Goal: Share content: Share content

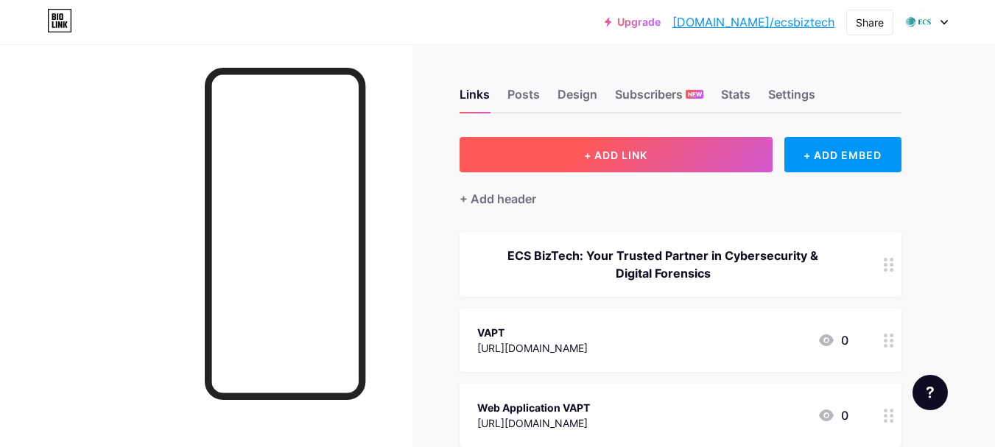
click at [617, 153] on span "+ ADD LINK" at bounding box center [615, 155] width 63 height 13
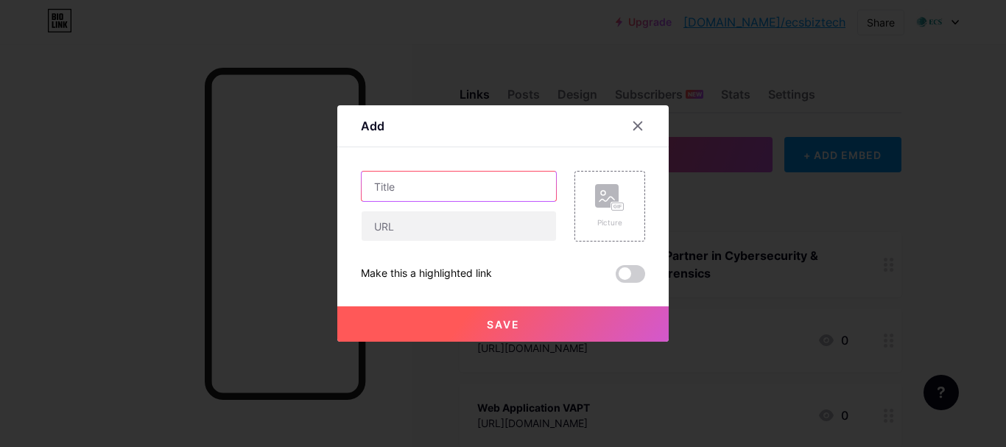
click at [394, 191] on input "text" at bounding box center [459, 186] width 194 height 29
paste input "Shared Hosting vs. VPS Hosting in [DATE]: What’s Best for Your Website?"
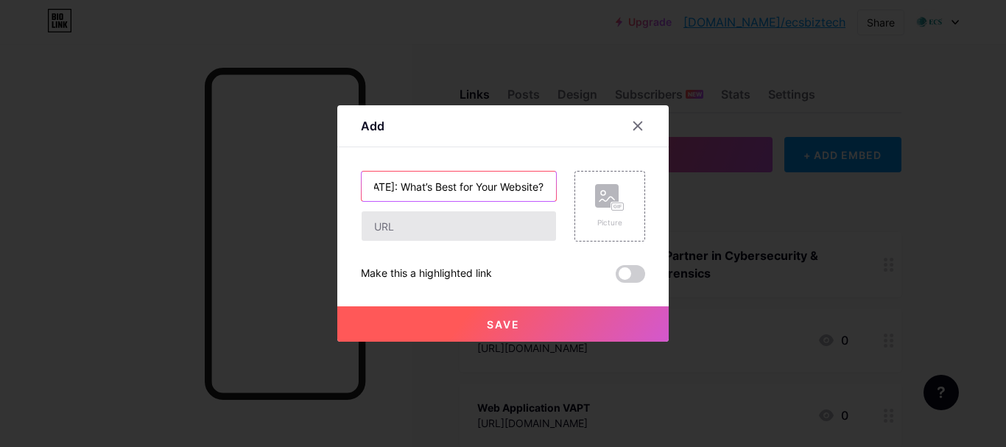
scroll to position [0, 179]
type input "Shared Hosting vs. VPS Hosting in [DATE]: What’s Best for Your Website?"
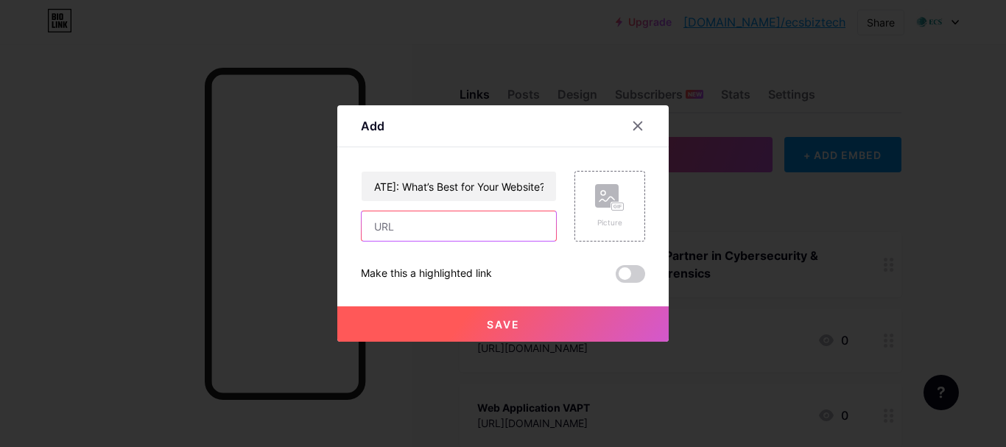
scroll to position [0, 0]
click at [428, 215] on input "text" at bounding box center [459, 225] width 194 height 29
paste input "[URL][DOMAIN_NAME]"
type input "[URL][DOMAIN_NAME]"
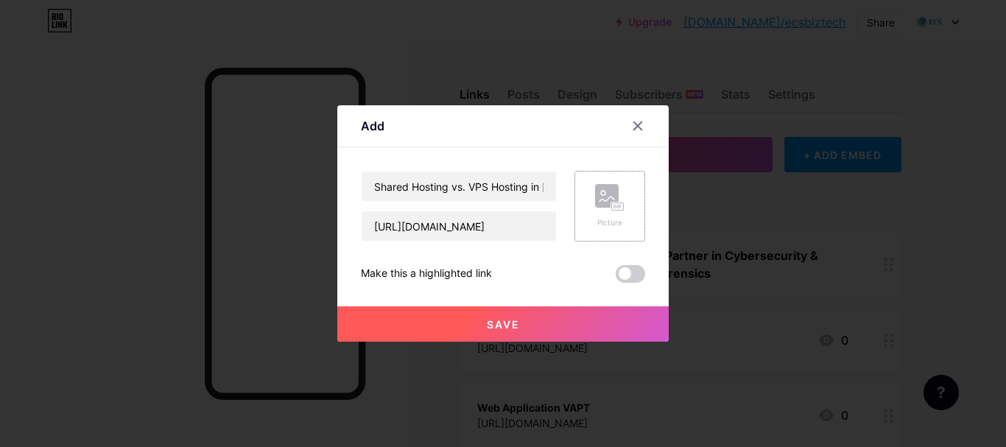
click at [595, 204] on rect at bounding box center [607, 196] width 24 height 24
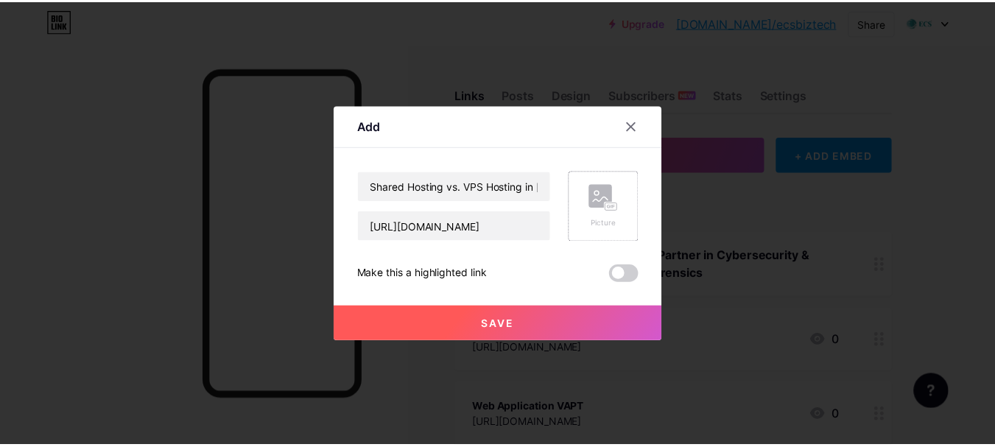
scroll to position [0, 0]
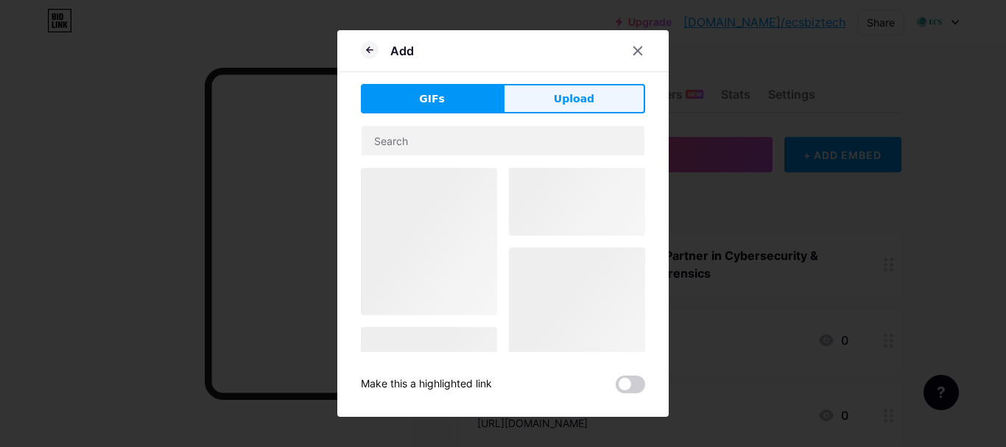
click at [577, 98] on span "Upload" at bounding box center [574, 98] width 41 height 15
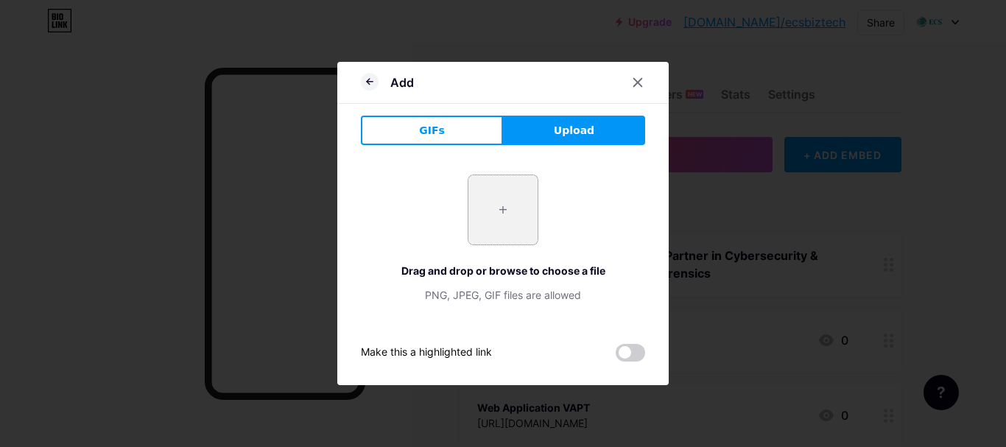
click at [499, 211] on input "file" at bounding box center [502, 209] width 69 height 69
type input "C:\fakepath\Shared Hosting vs. VPS Hosting in [DATE].png"
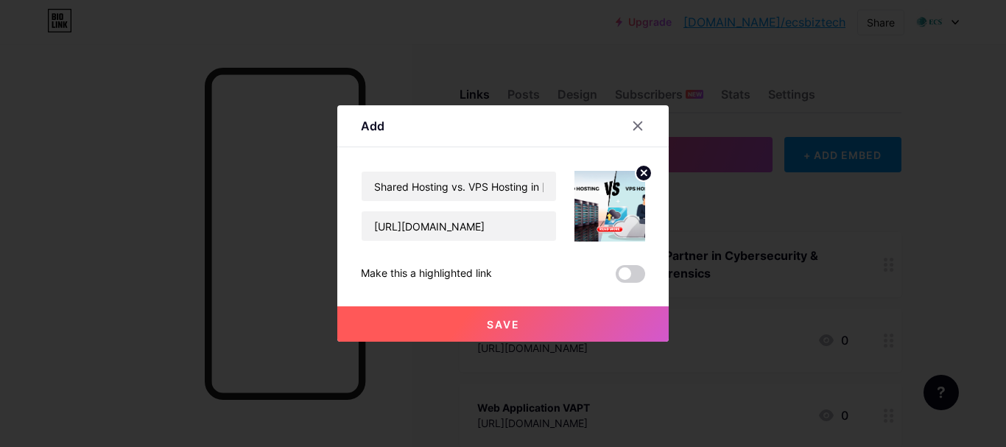
click at [490, 326] on span "Save" at bounding box center [503, 324] width 33 height 13
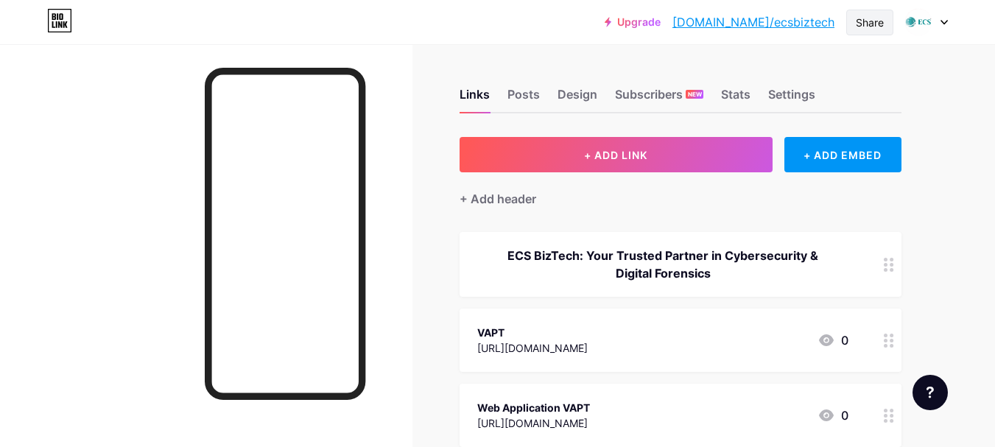
click at [871, 17] on div "Share" at bounding box center [870, 22] width 28 height 15
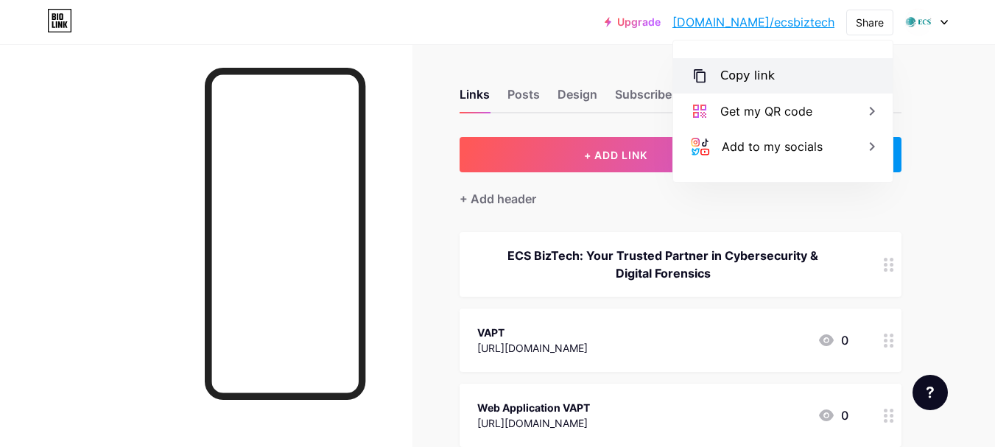
click at [748, 73] on div "Copy link" at bounding box center [747, 76] width 55 height 18
